Goal: Information Seeking & Learning: Learn about a topic

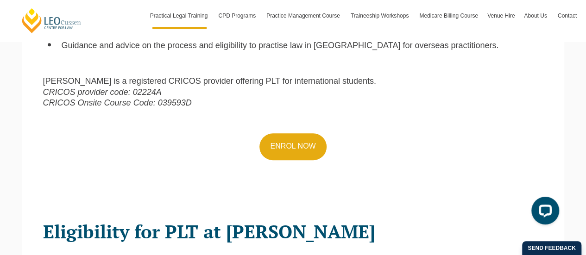
scroll to position [417, 0]
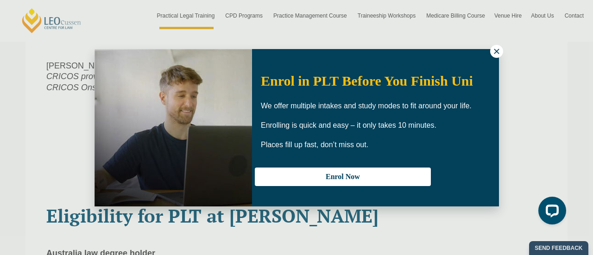
click at [495, 53] on icon at bounding box center [496, 51] width 5 height 5
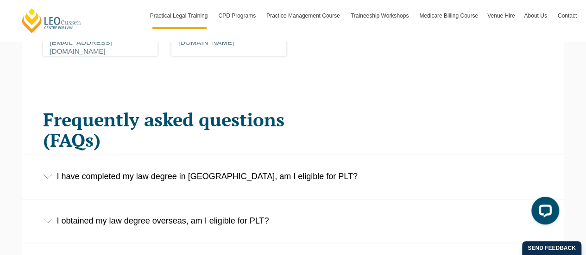
scroll to position [1390, 0]
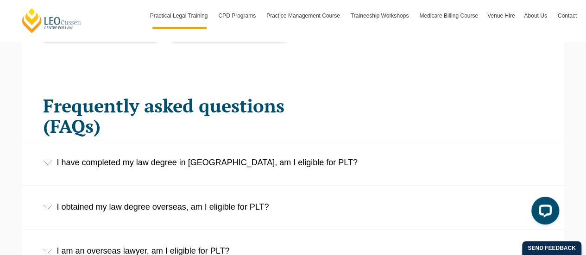
click at [206, 207] on div "I obtained my law degree overseas, am I eligible for PLT?" at bounding box center [293, 207] width 542 height 43
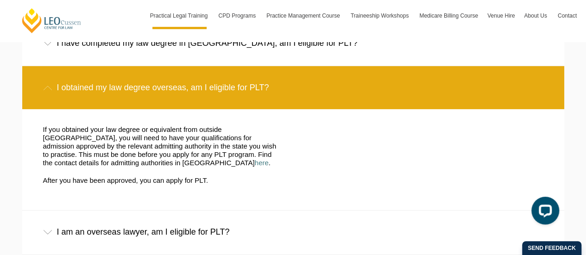
scroll to position [1529, 0]
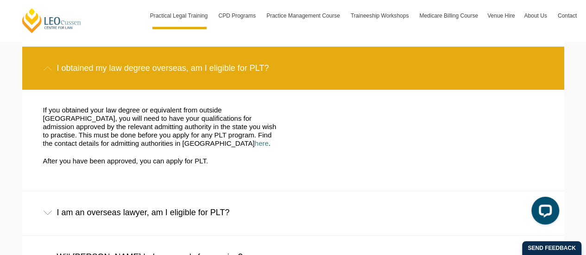
click at [166, 159] on div "If you obtained your law degree or equivalent from outside Australia, you will …" at bounding box center [161, 140] width 250 height 69
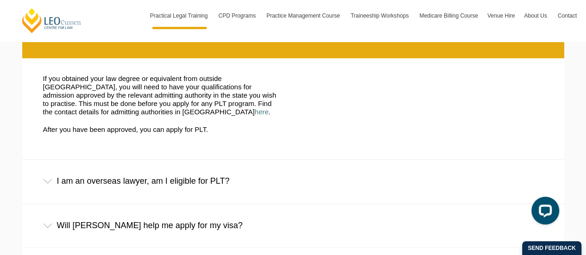
scroll to position [1576, 0]
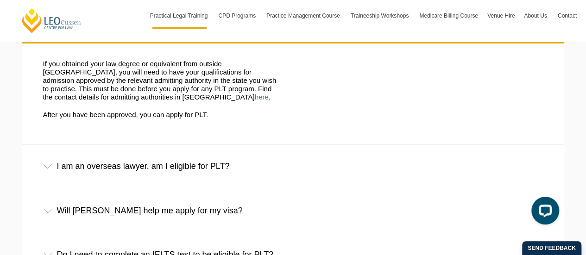
click at [166, 159] on div "I am an overseas lawyer, am I eligible for PLT?" at bounding box center [293, 166] width 542 height 43
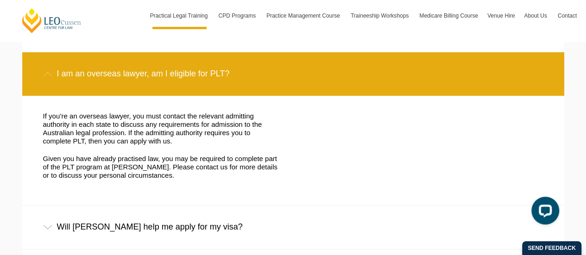
scroll to position [1715, 0]
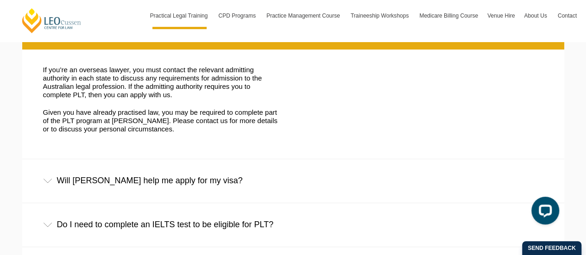
click at [166, 175] on div "Will Leo Cussen help me apply for my visa?" at bounding box center [293, 180] width 542 height 43
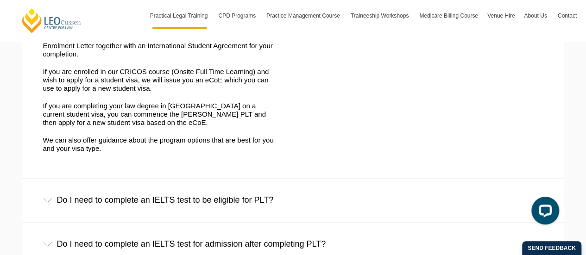
scroll to position [1947, 0]
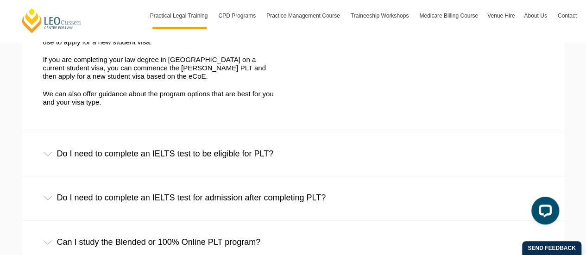
click at [196, 147] on div "Do I need to complete an IELTS test to be eligible for PLT?" at bounding box center [293, 154] width 542 height 43
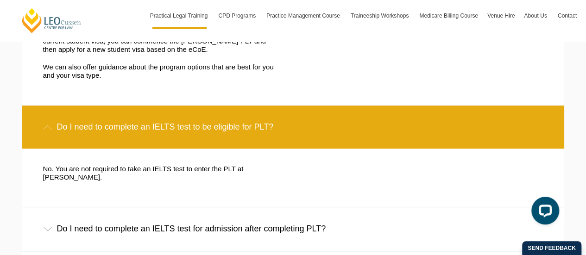
scroll to position [1993, 0]
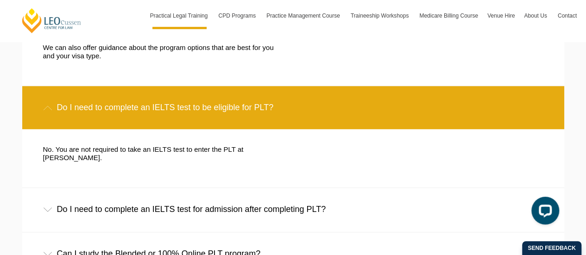
click at [174, 205] on div "Do I need to complete an IELTS test for admission after completing PLT?" at bounding box center [293, 209] width 542 height 43
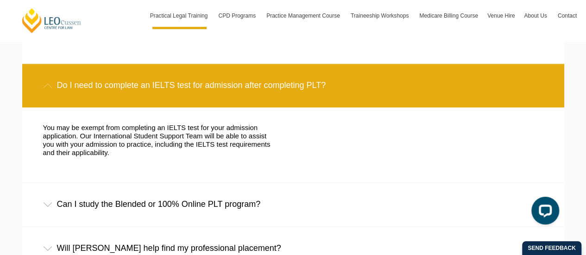
scroll to position [2132, 0]
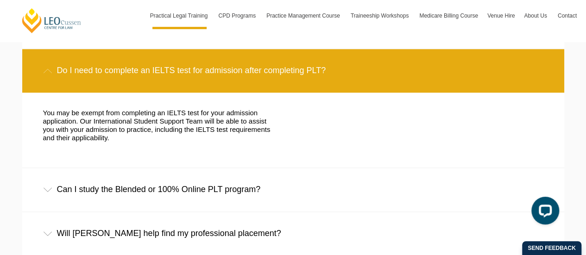
click at [183, 183] on div "Can I study the Blended or 100% Online PLT program?" at bounding box center [293, 189] width 542 height 43
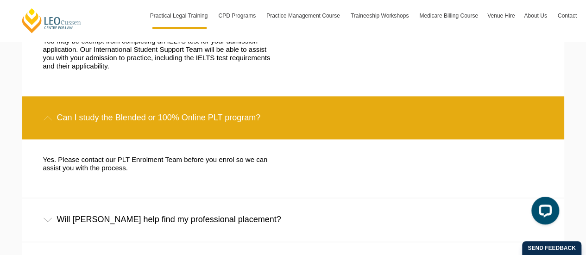
scroll to position [2225, 0]
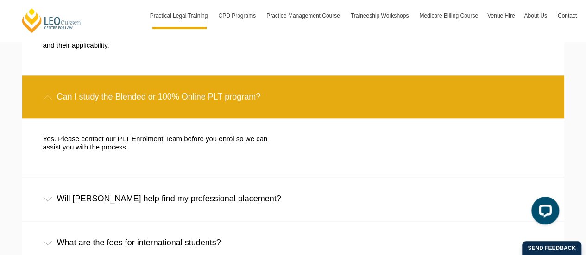
click at [177, 203] on div "Will Leo Cussen help find my professional placement?" at bounding box center [293, 199] width 542 height 43
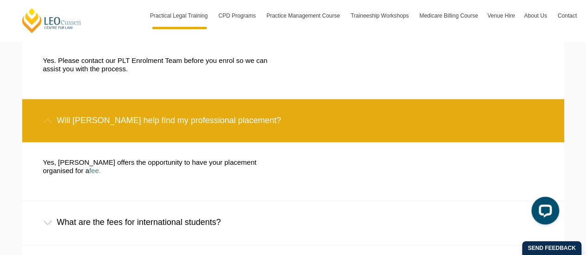
scroll to position [2317, 0]
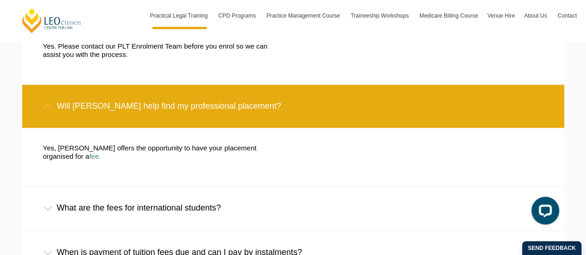
click at [222, 207] on div "What are the fees for international students?" at bounding box center [293, 208] width 542 height 43
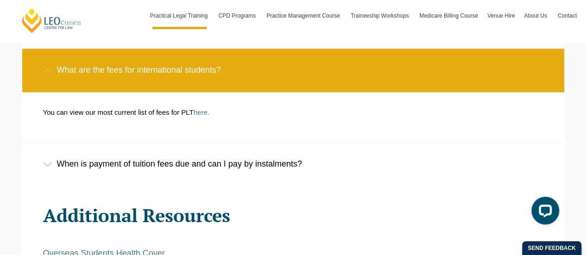
scroll to position [2456, 0]
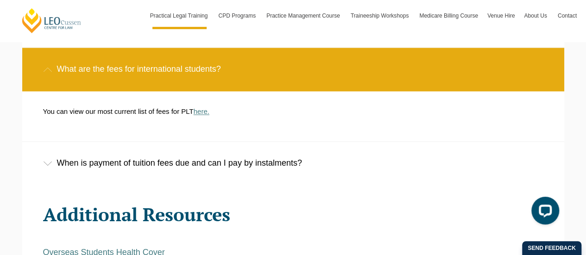
click at [202, 108] on link "here." at bounding box center [202, 112] width 16 height 8
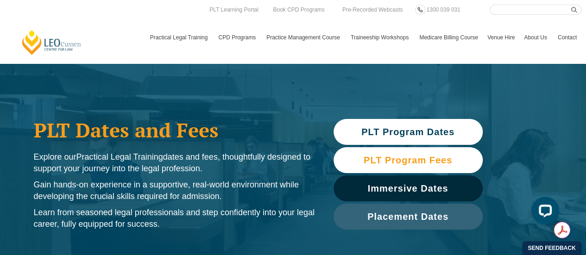
click at [414, 160] on span "PLT Program Fees" at bounding box center [408, 160] width 89 height 9
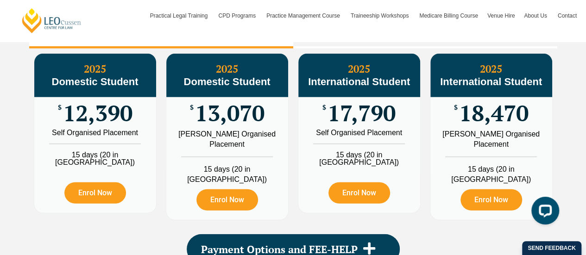
scroll to position [1168, 0]
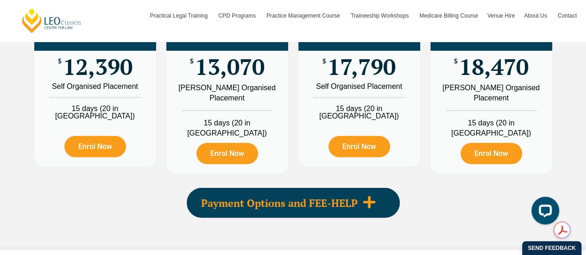
click at [368, 197] on icon at bounding box center [369, 203] width 12 height 12
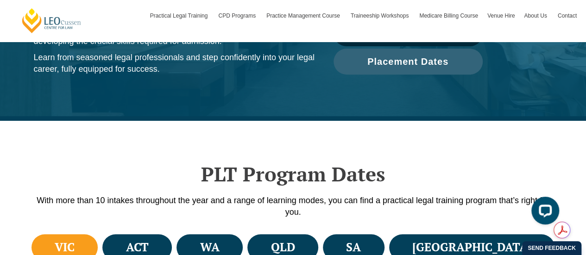
scroll to position [287, 0]
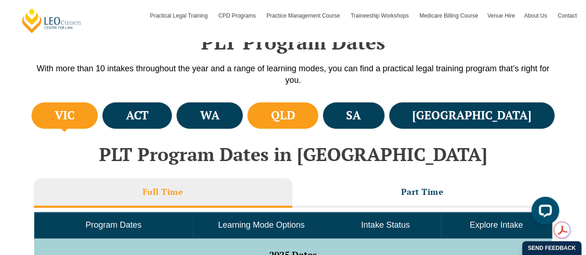
click at [295, 120] on h4 "QLD" at bounding box center [283, 115] width 24 height 15
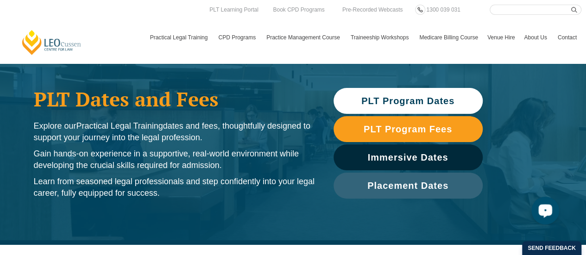
scroll to position [0, 0]
